Goal: Task Accomplishment & Management: Use online tool/utility

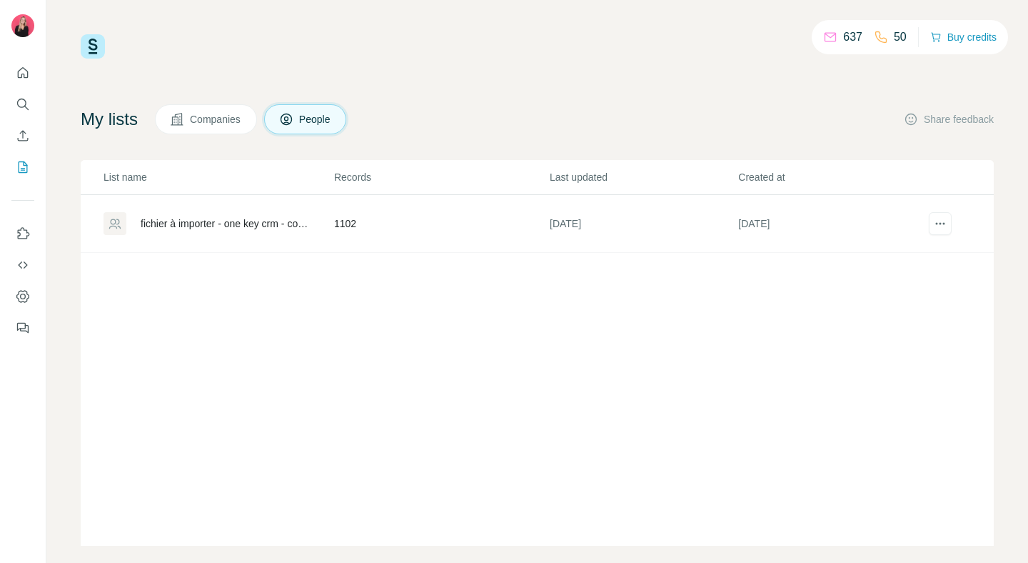
click at [229, 114] on span "Companies" at bounding box center [216, 119] width 52 height 14
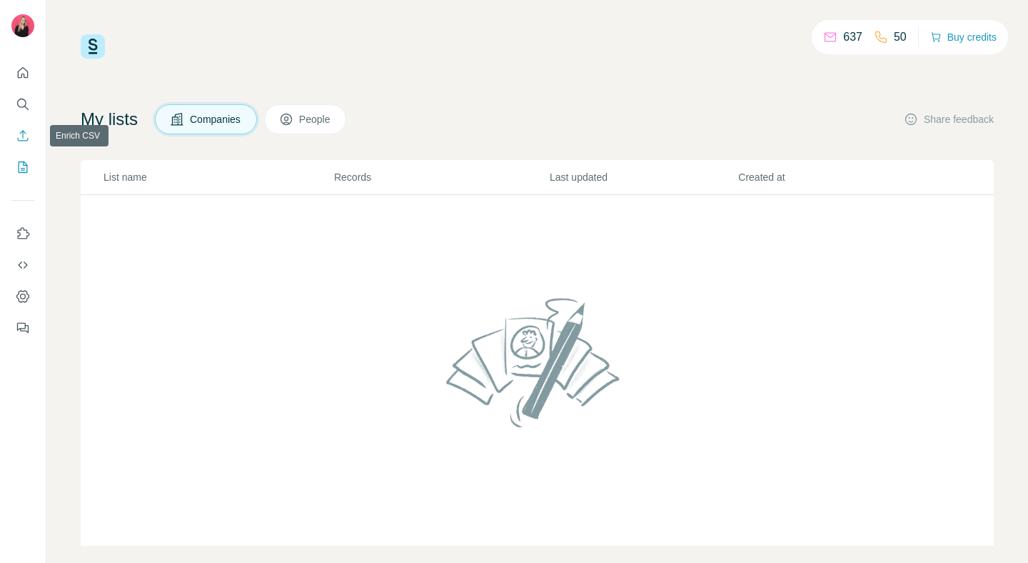
click at [21, 131] on icon "Enrich CSV" at bounding box center [23, 135] width 11 height 11
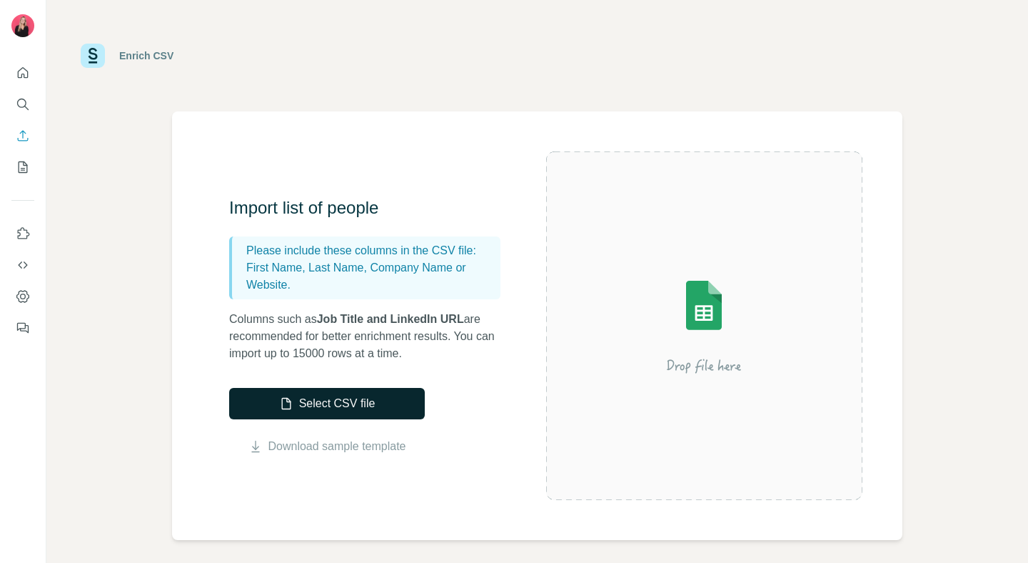
click at [322, 405] on button "Select CSV file" at bounding box center [327, 403] width 196 height 31
click at [324, 171] on div "Import list of people Please include these columns in the CSV file: First Name,…" at bounding box center [537, 325] width 731 height 428
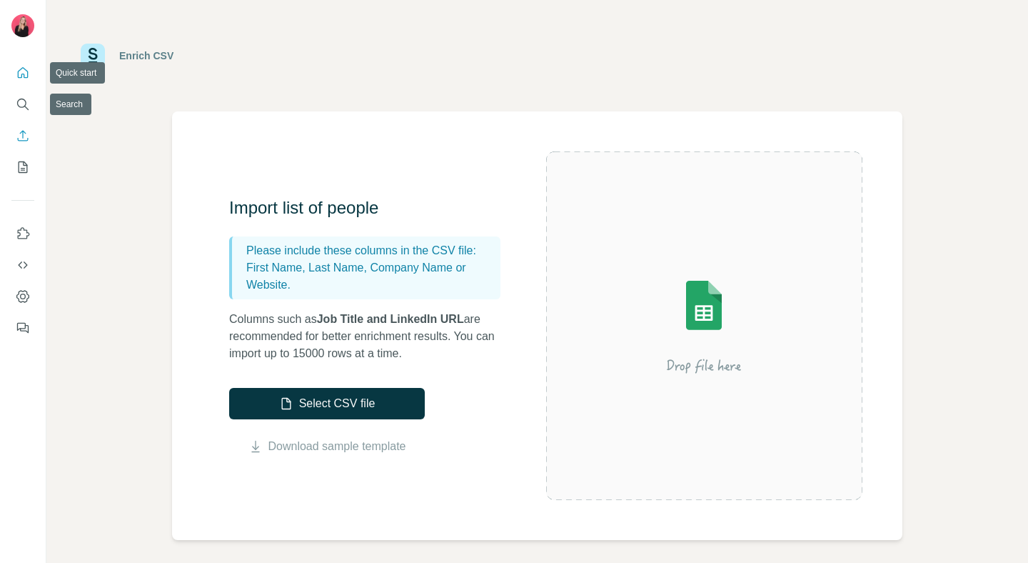
click at [26, 66] on icon "Quick start" at bounding box center [23, 73] width 14 height 14
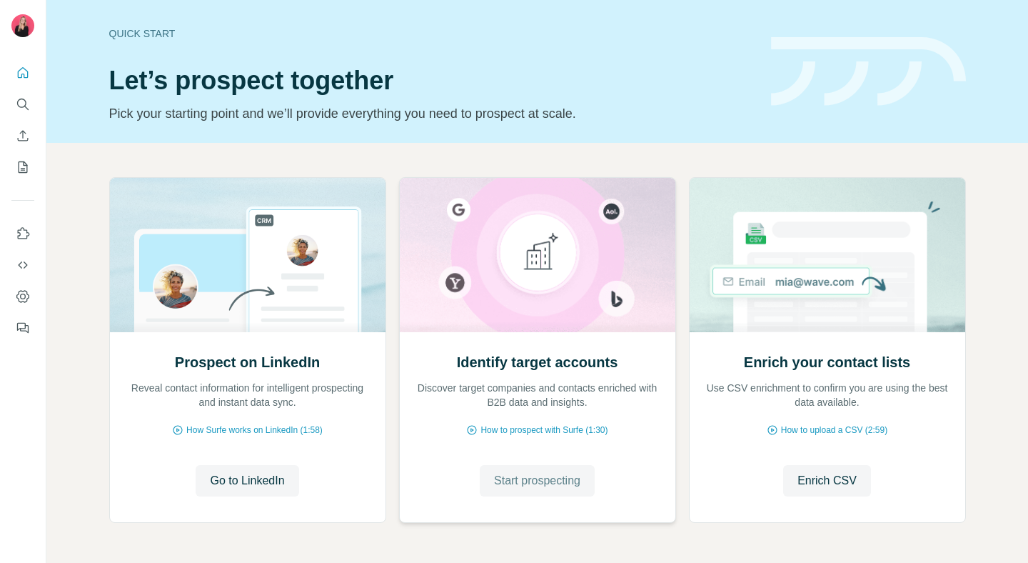
click at [546, 486] on span "Start prospecting" at bounding box center [537, 480] width 86 height 17
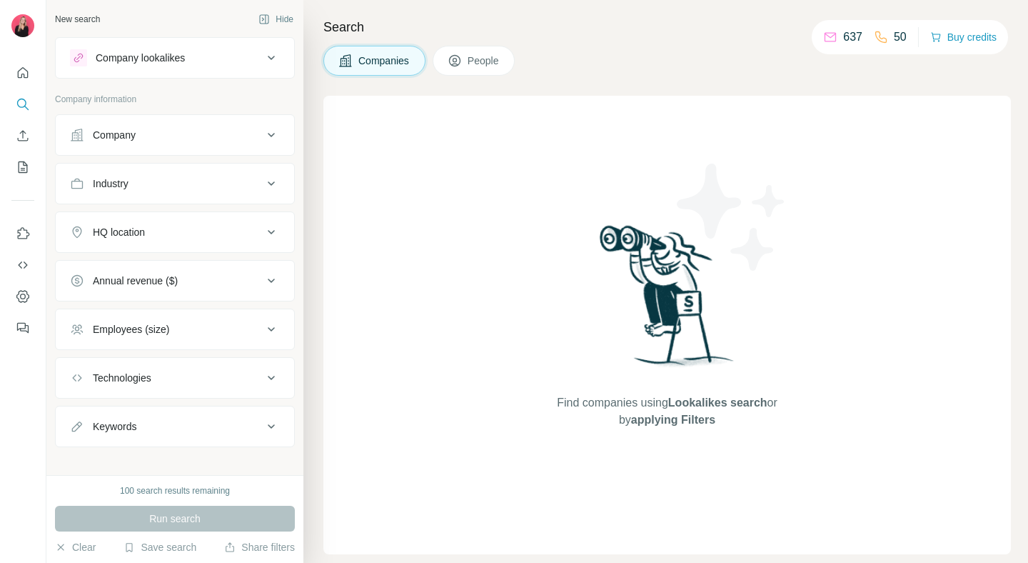
click at [216, 143] on button "Company" at bounding box center [175, 135] width 239 height 34
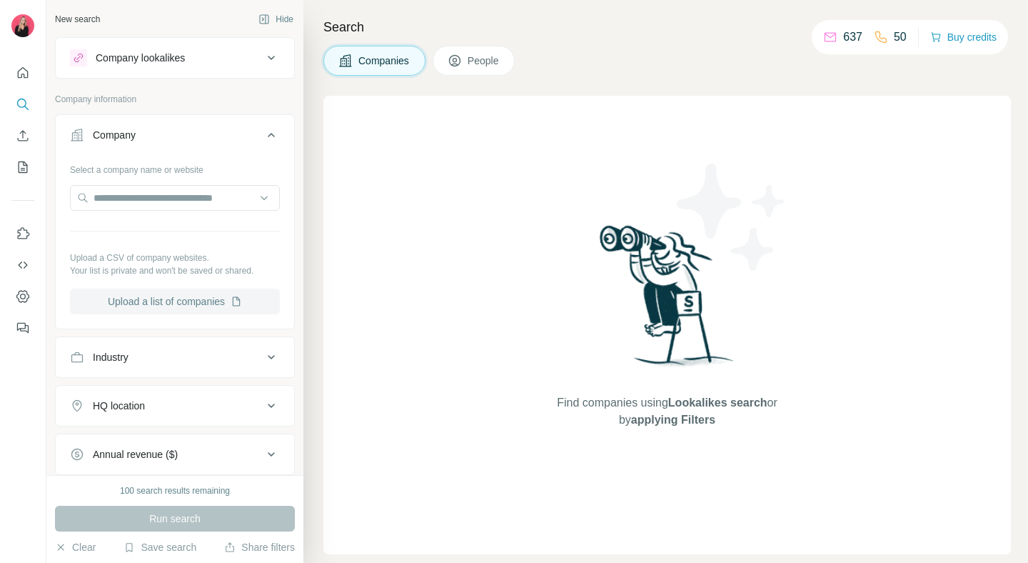
click at [225, 308] on button "Upload a list of companies" at bounding box center [175, 301] width 210 height 26
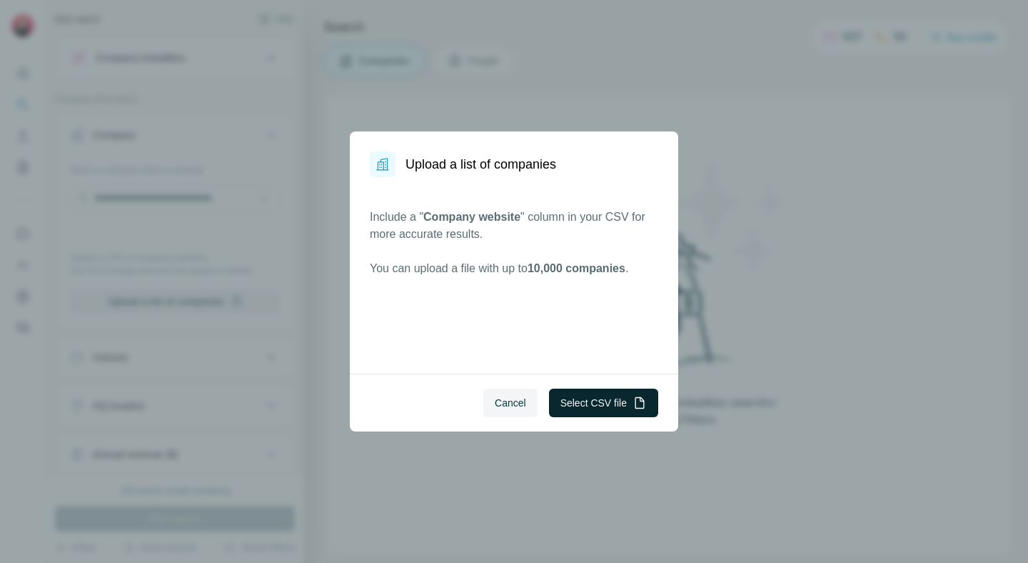
click at [591, 409] on button "Select CSV file" at bounding box center [603, 402] width 109 height 29
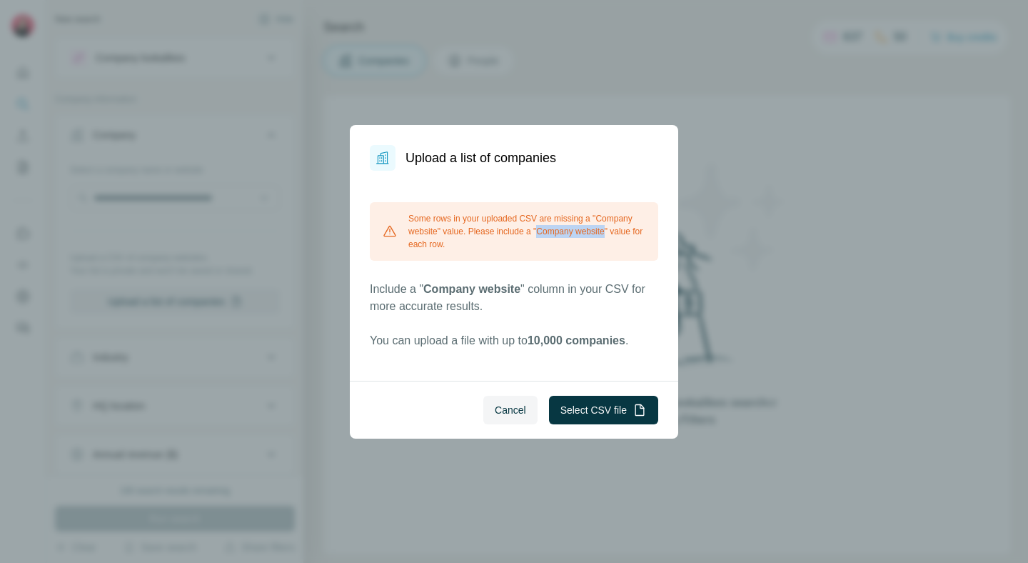
drag, startPoint x: 614, startPoint y: 232, endPoint x: 545, endPoint y: 234, distance: 69.3
click at [545, 234] on div "Some rows in your uploaded CSV are missing a "Company website" value. Please in…" at bounding box center [514, 231] width 288 height 59
copy div "Company website"
click at [596, 411] on button "Select CSV file" at bounding box center [603, 410] width 109 height 29
click at [518, 401] on button "Cancel" at bounding box center [510, 410] width 54 height 29
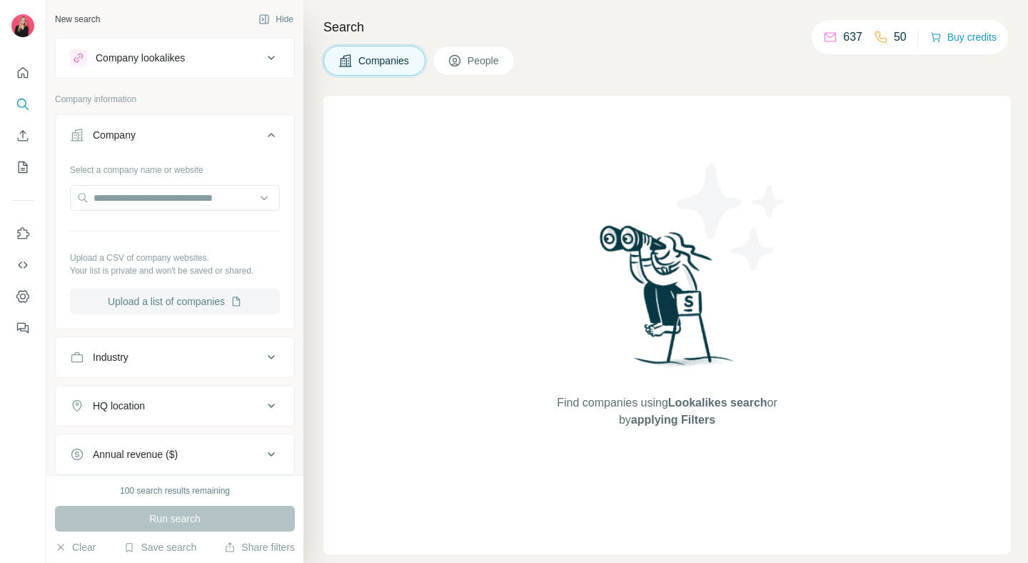
click at [185, 301] on button "Upload a list of companies" at bounding box center [175, 301] width 210 height 26
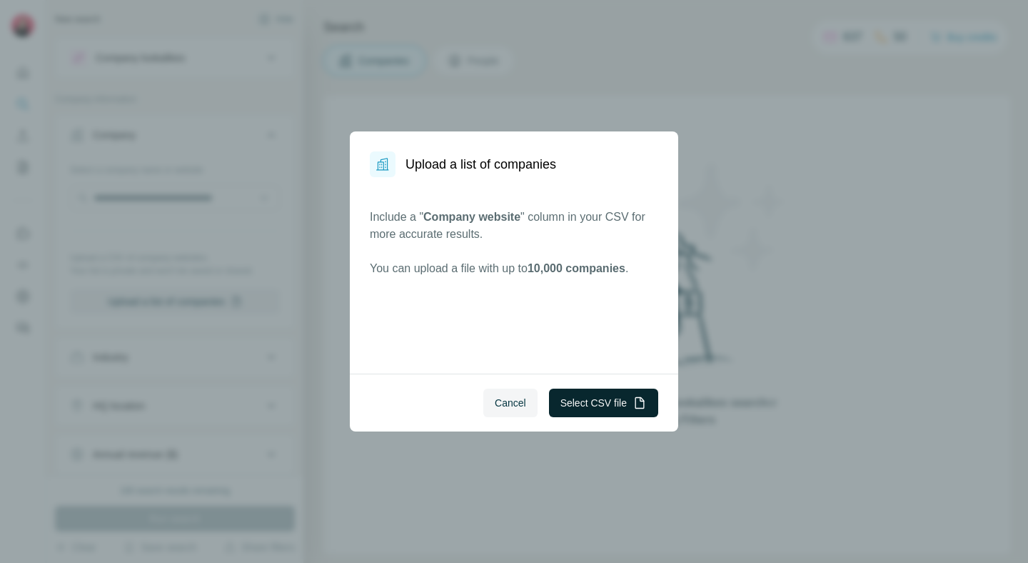
click at [625, 406] on button "Select CSV file" at bounding box center [603, 402] width 109 height 29
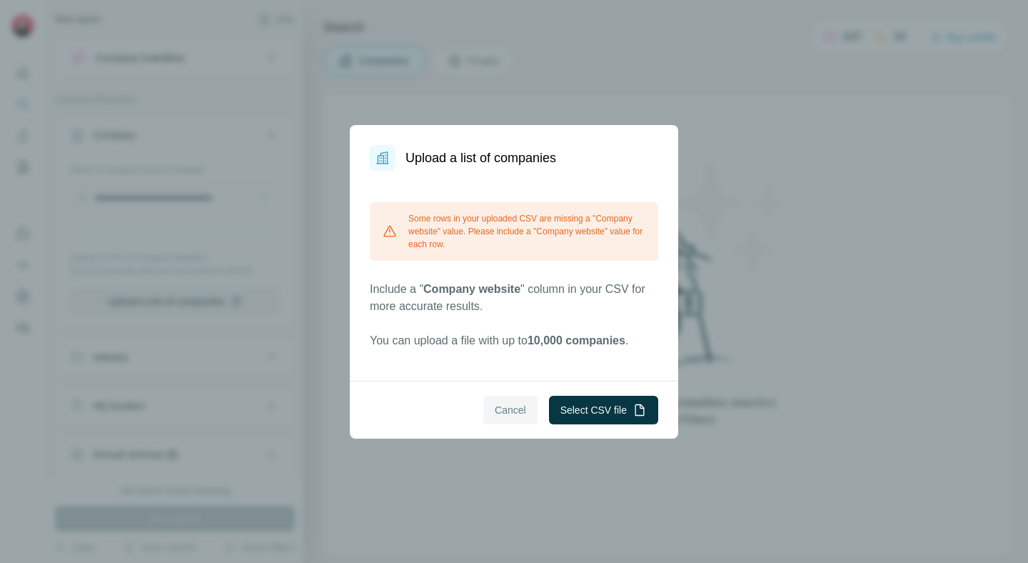
click at [519, 411] on span "Cancel" at bounding box center [510, 410] width 31 height 14
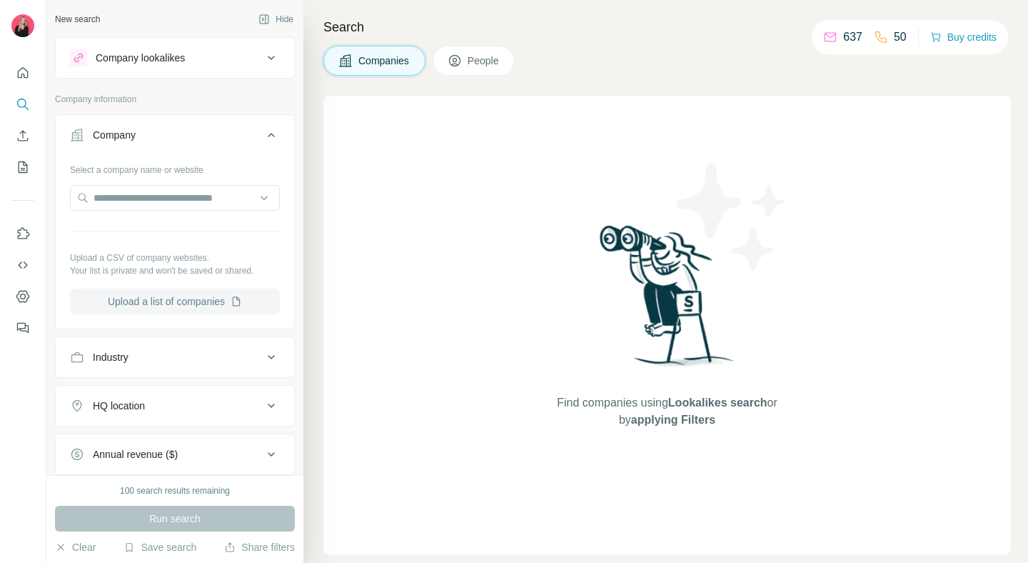
click at [205, 288] on button "Upload a list of companies" at bounding box center [175, 301] width 210 height 26
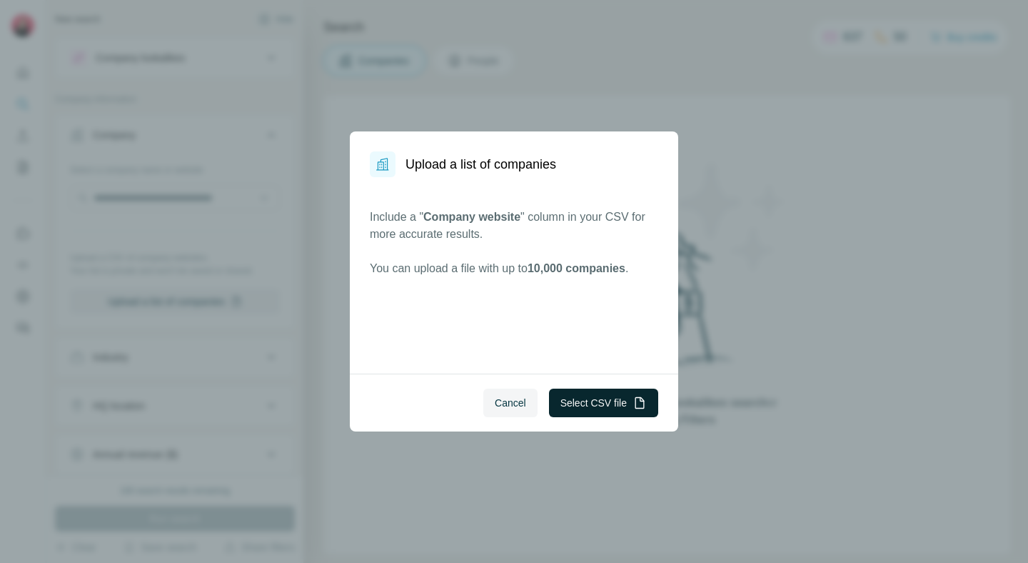
click at [600, 412] on button "Select CSV file" at bounding box center [603, 402] width 109 height 29
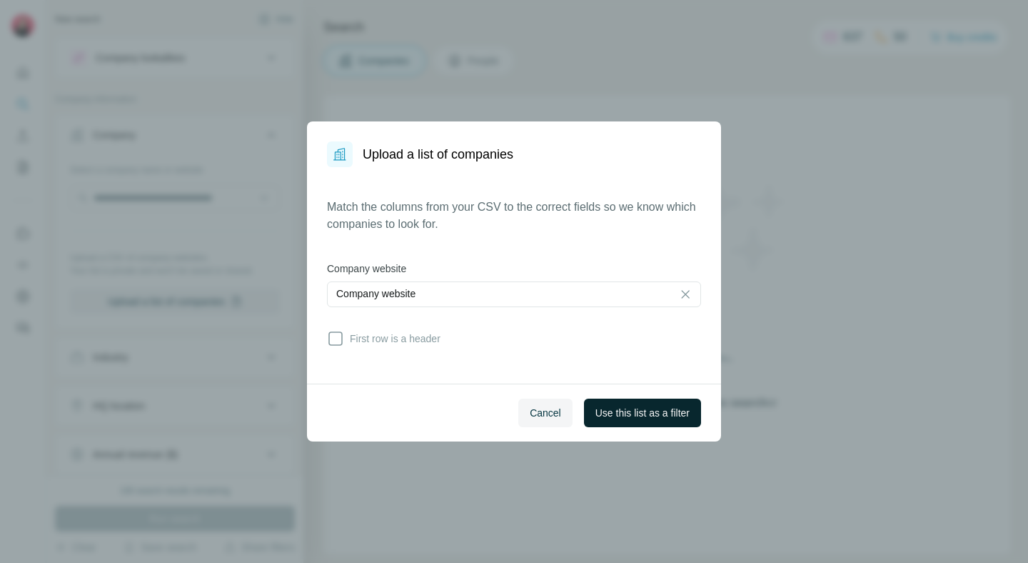
click at [646, 419] on span "Use this list as a filter" at bounding box center [643, 413] width 94 height 14
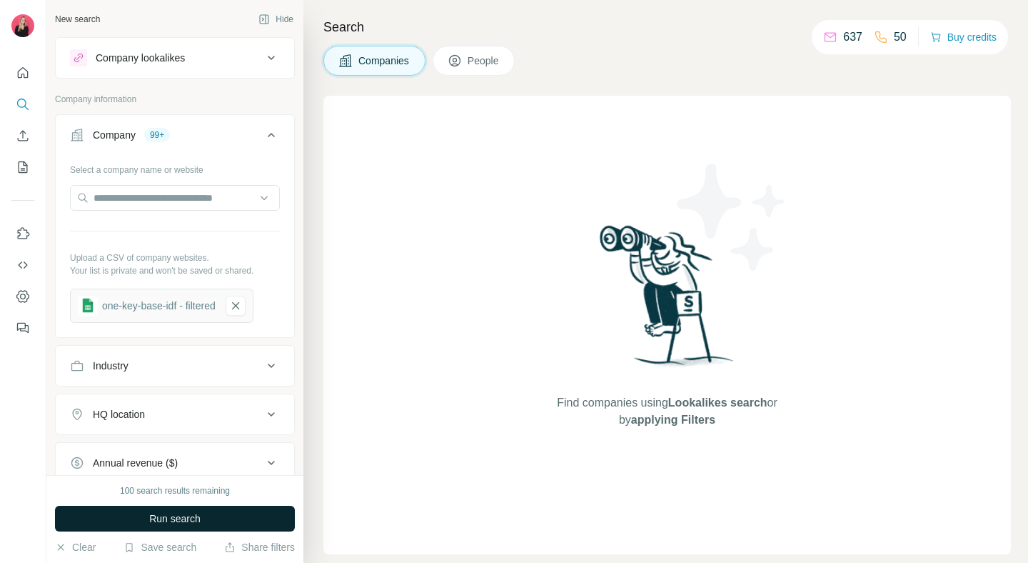
click at [248, 516] on button "Run search" at bounding box center [175, 519] width 240 height 26
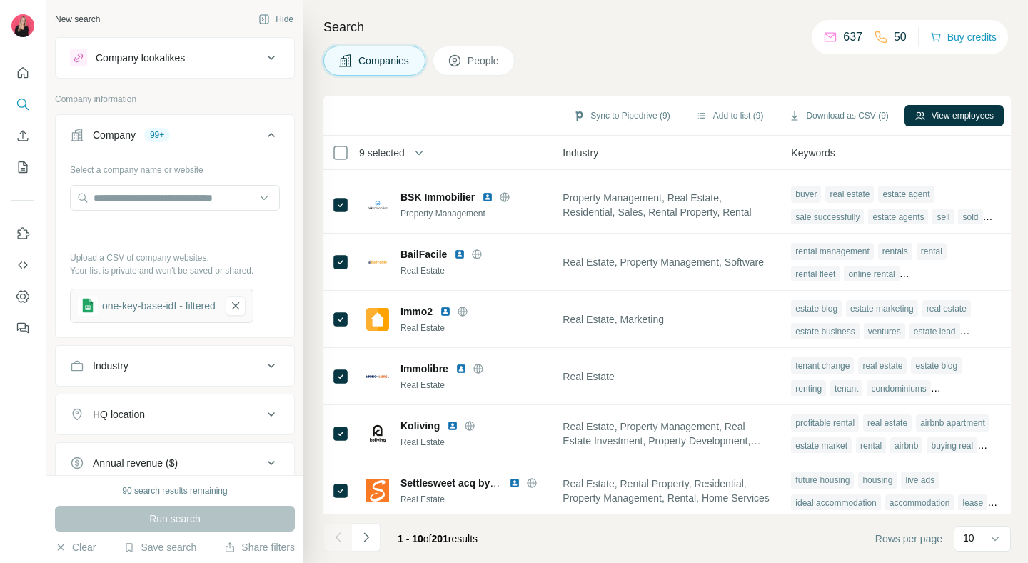
scroll to position [221, 1062]
click at [998, 536] on icon at bounding box center [995, 538] width 14 height 14
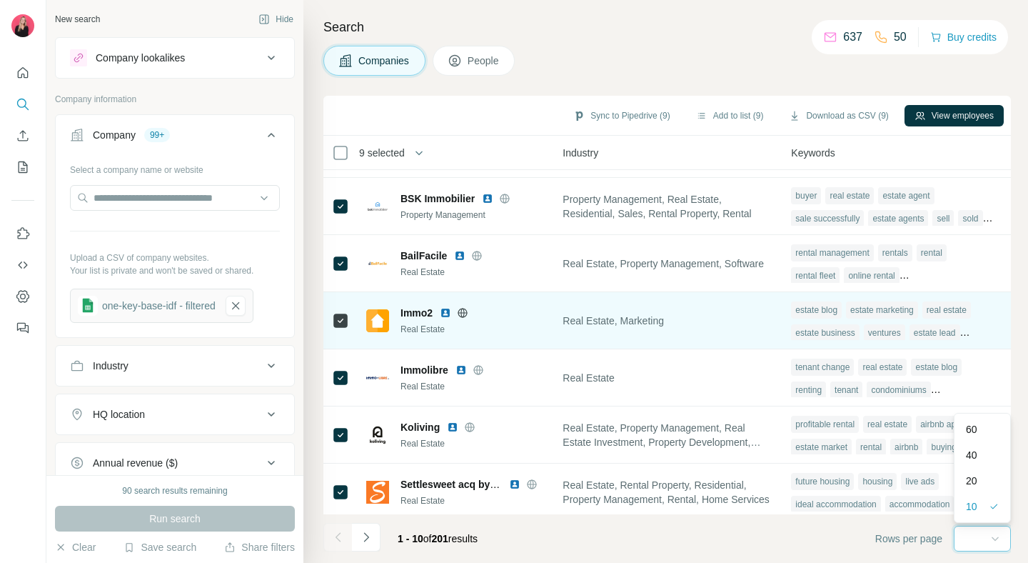
scroll to position [0, 0]
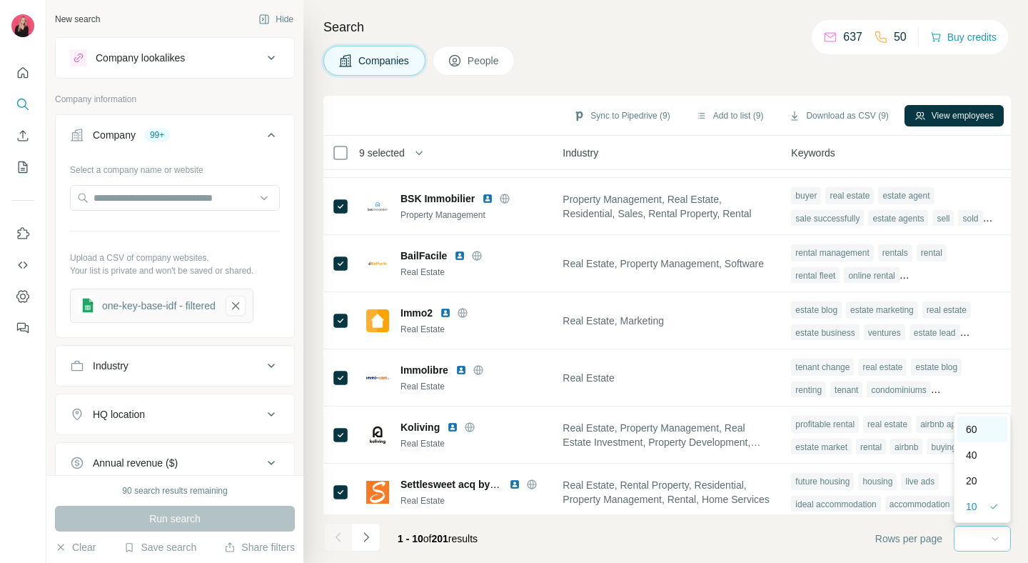
click at [984, 435] on div "60" at bounding box center [982, 429] width 33 height 14
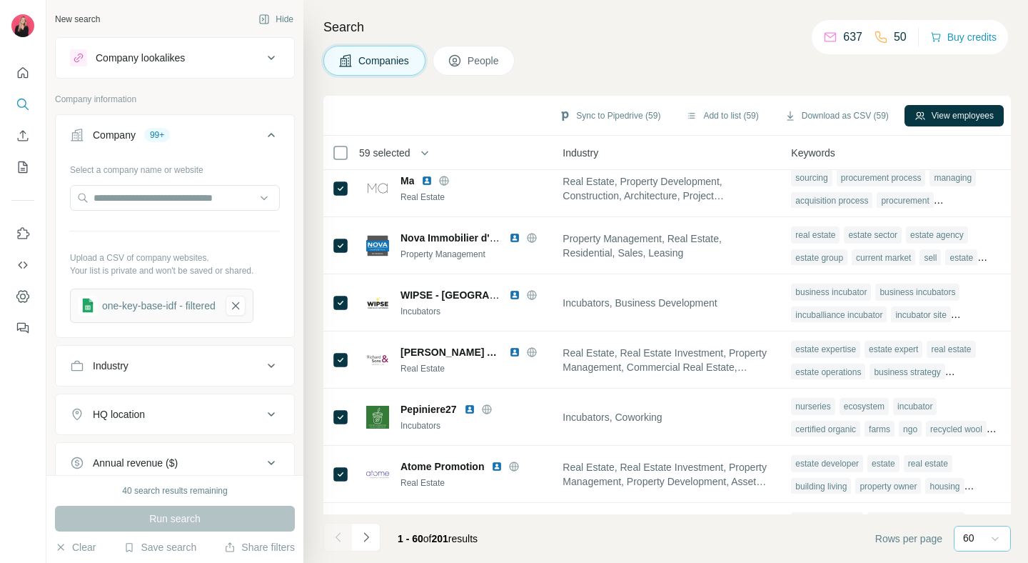
scroll to position [3083, 1062]
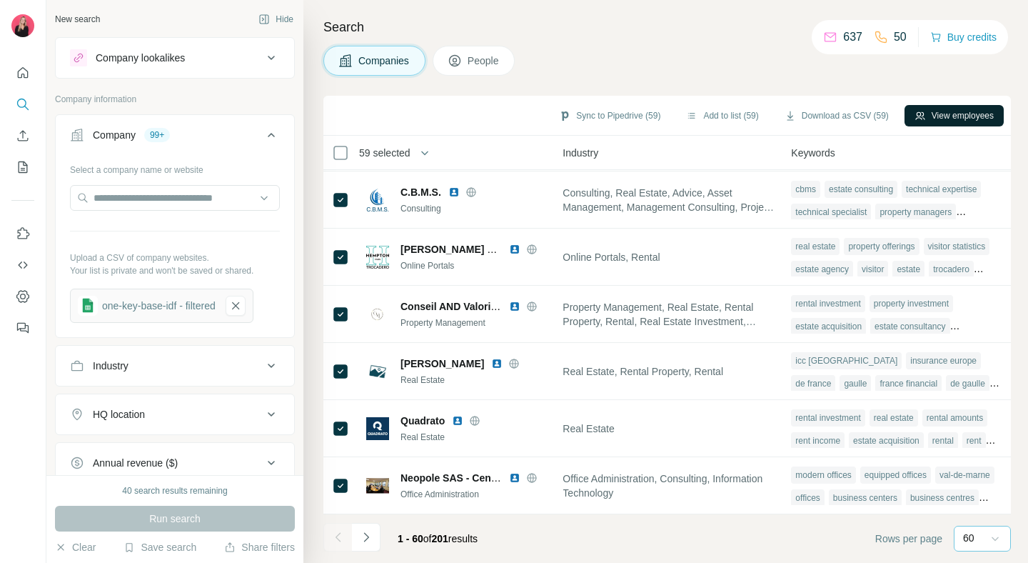
click at [966, 122] on button "View employees" at bounding box center [954, 115] width 99 height 21
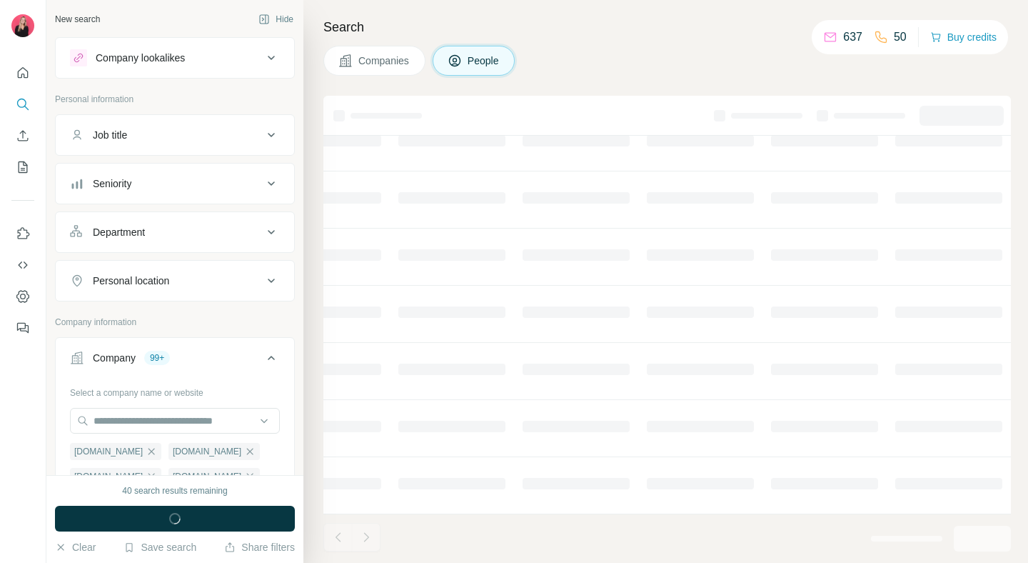
scroll to position [227, 546]
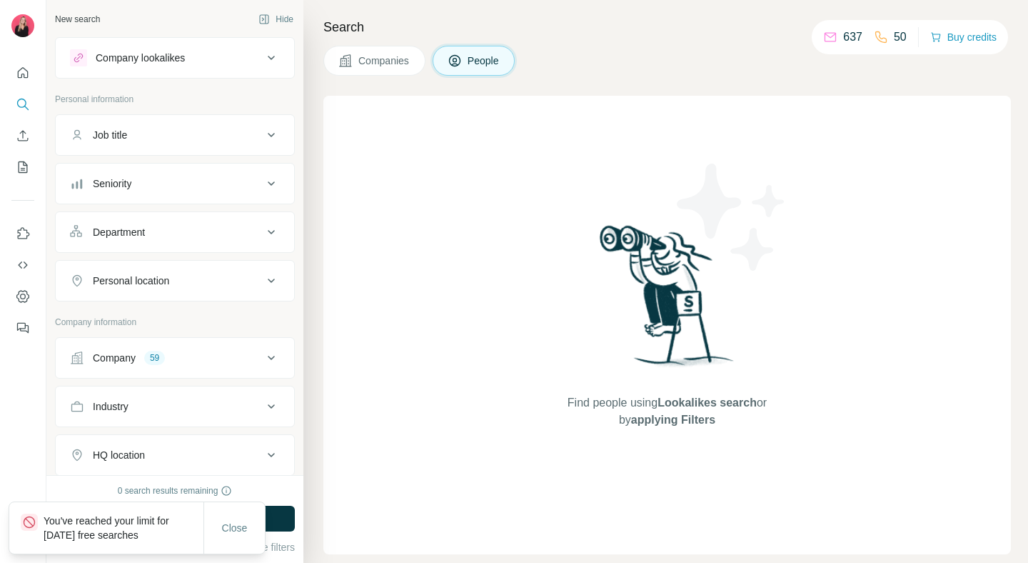
click at [397, 51] on button "Companies" at bounding box center [374, 61] width 102 height 30
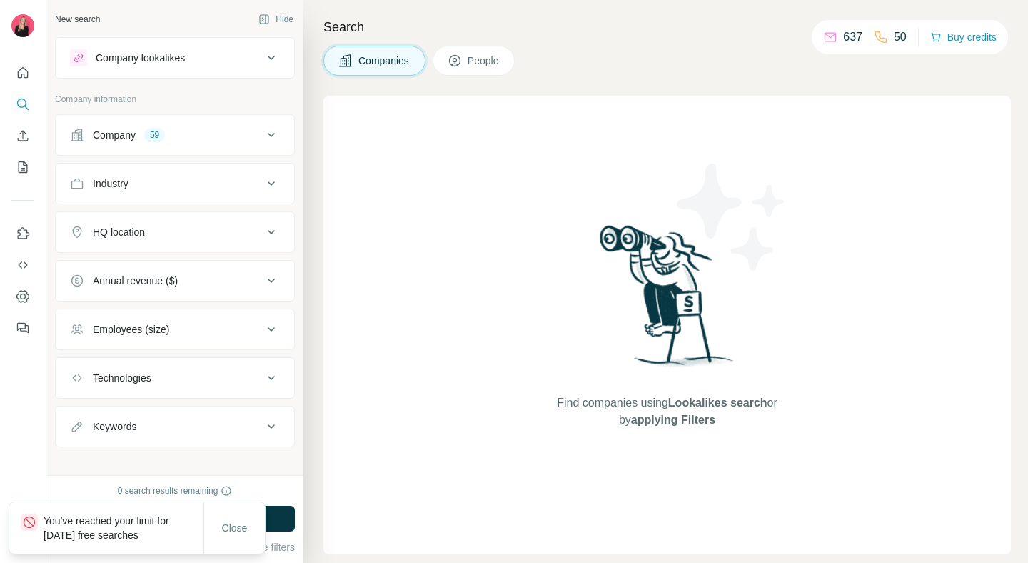
click at [236, 139] on div "Company 59" at bounding box center [166, 135] width 193 height 14
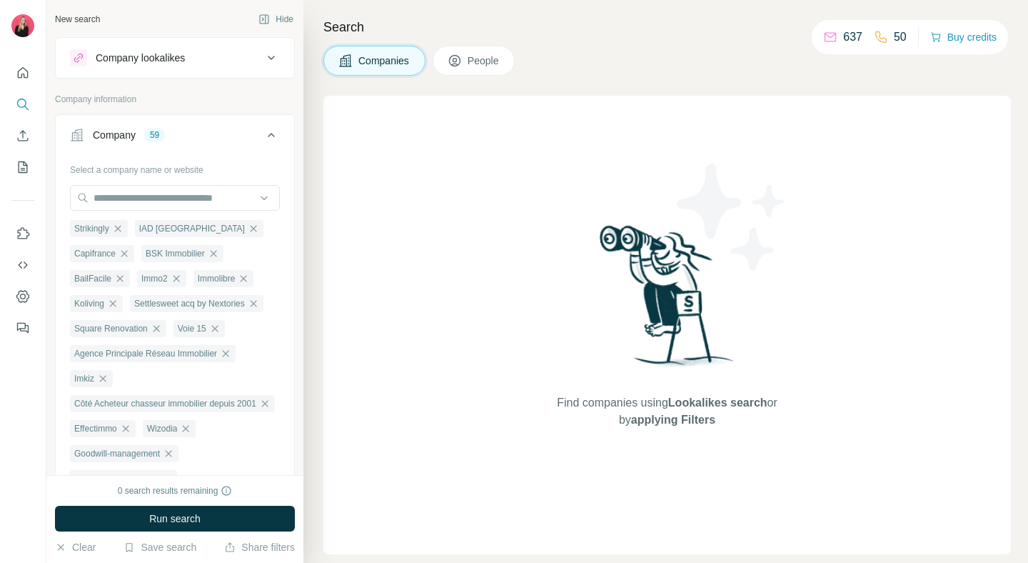
click at [490, 46] on button "People" at bounding box center [474, 61] width 83 height 30
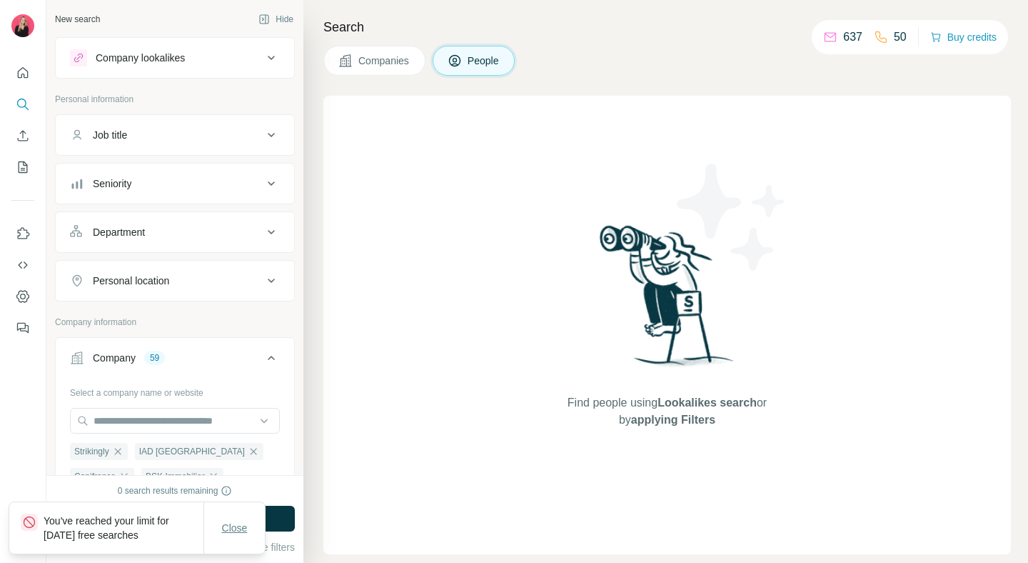
click at [248, 523] on button "Close" at bounding box center [235, 528] width 46 height 26
